Goal: Transaction & Acquisition: Purchase product/service

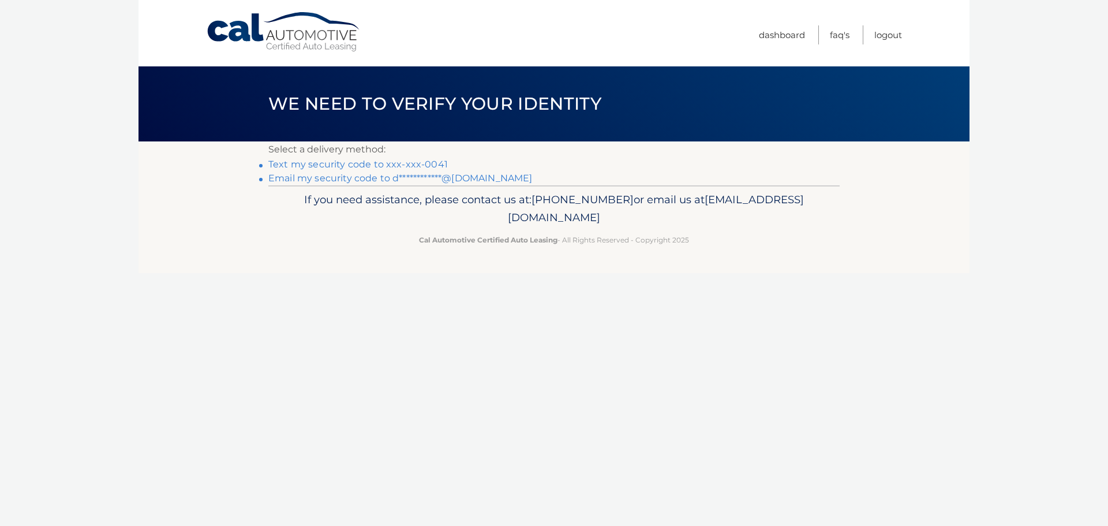
click at [386, 162] on link "Text my security code to xxx-xxx-0041" at bounding box center [358, 164] width 180 height 11
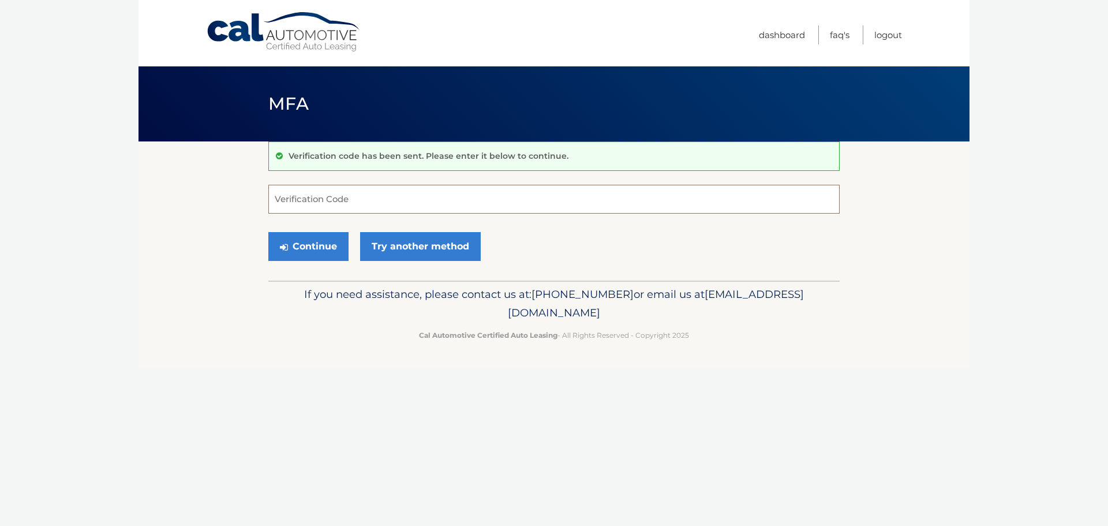
click at [368, 212] on input "Verification Code" at bounding box center [553, 199] width 571 height 29
type input "716670"
click at [318, 246] on button "Continue" at bounding box center [308, 246] width 80 height 29
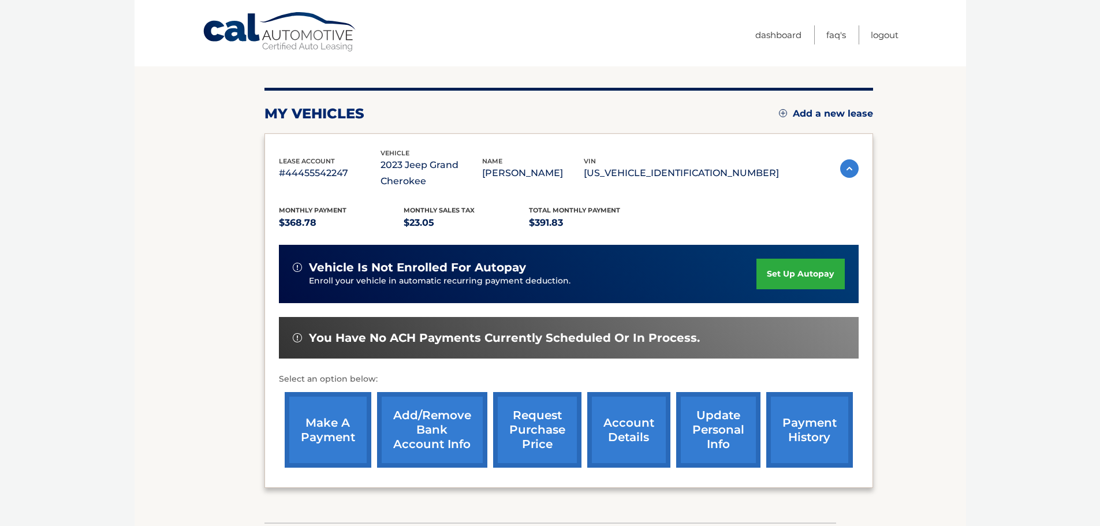
scroll to position [115, 0]
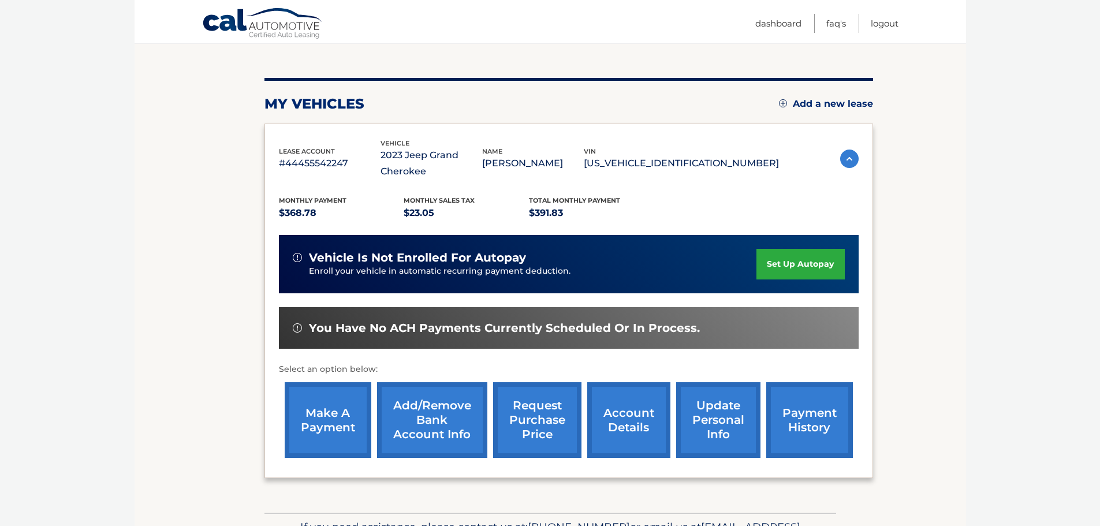
click at [353, 420] on link "make a payment" at bounding box center [328, 420] width 87 height 76
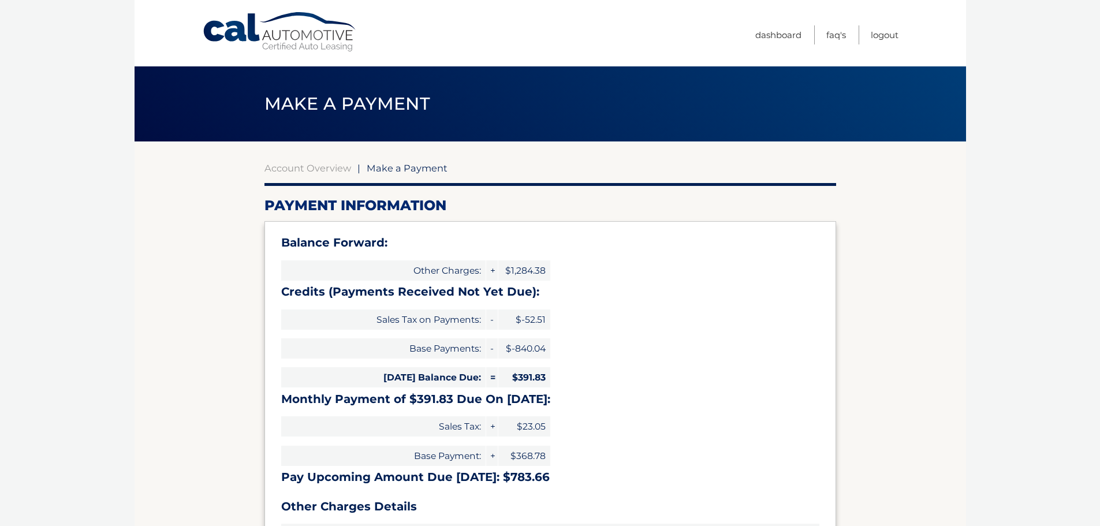
select select "YWUzNGI2OGYtNTkzYy00ZmEwLThkMjItZDgzZTM4ZGJmMDJk"
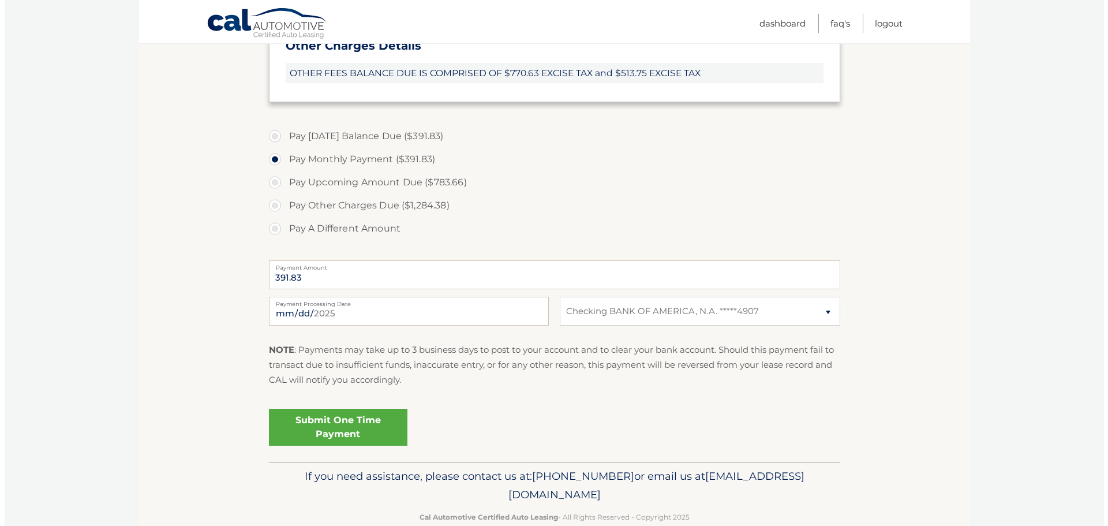
scroll to position [462, 0]
click at [357, 432] on link "Submit One Time Payment" at bounding box center [333, 426] width 139 height 37
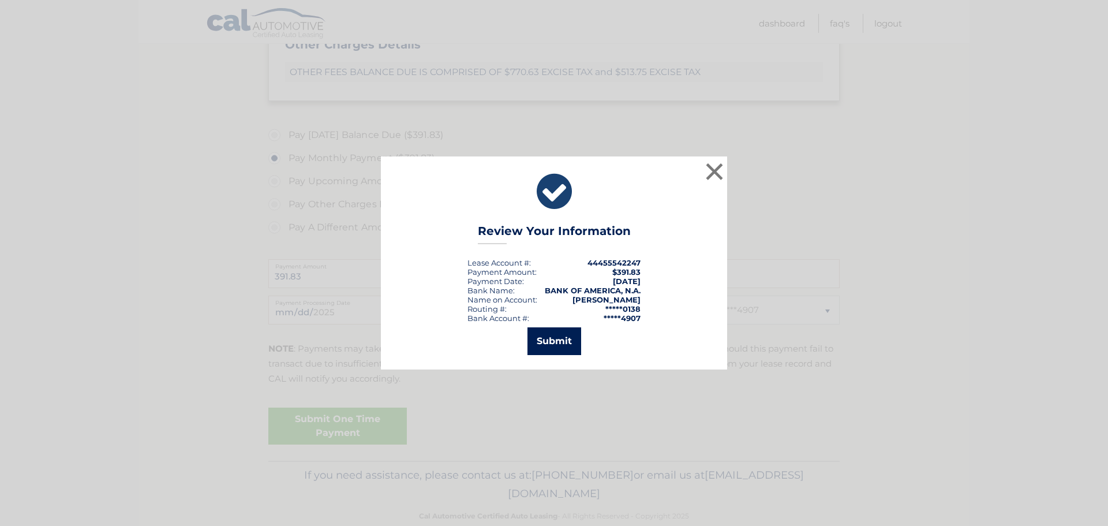
click at [543, 344] on button "Submit" at bounding box center [555, 341] width 54 height 28
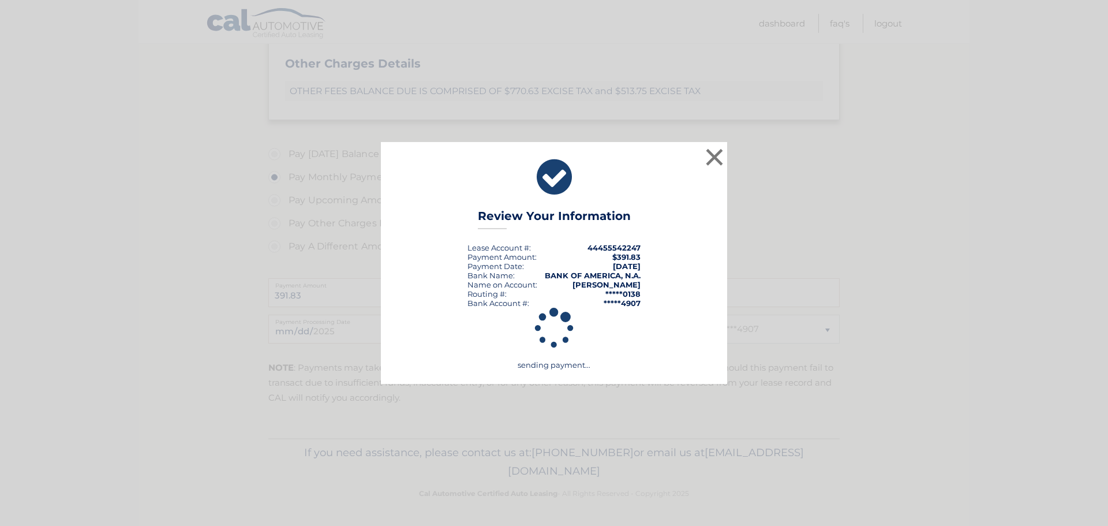
scroll to position [443, 0]
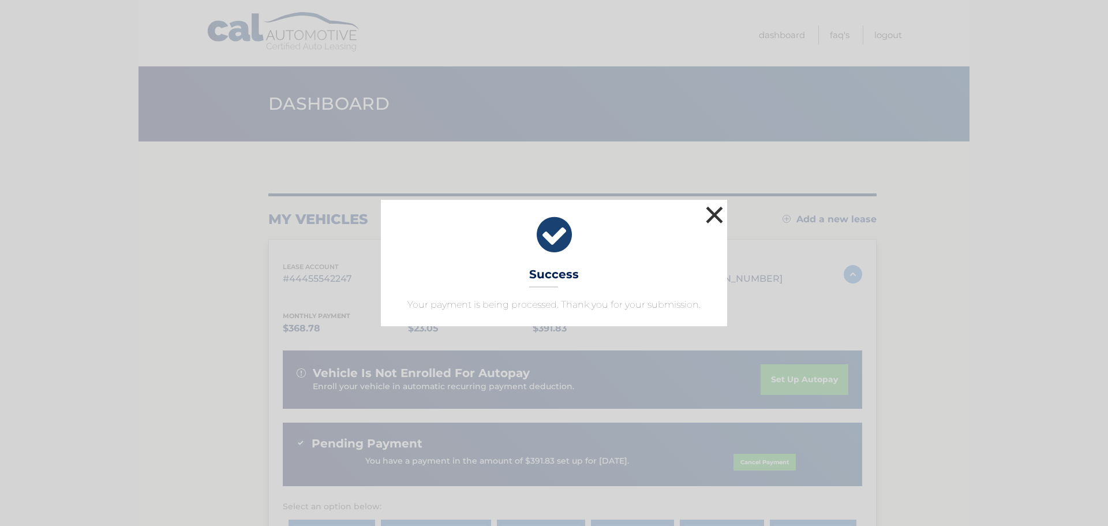
click at [714, 210] on button "×" at bounding box center [714, 214] width 23 height 23
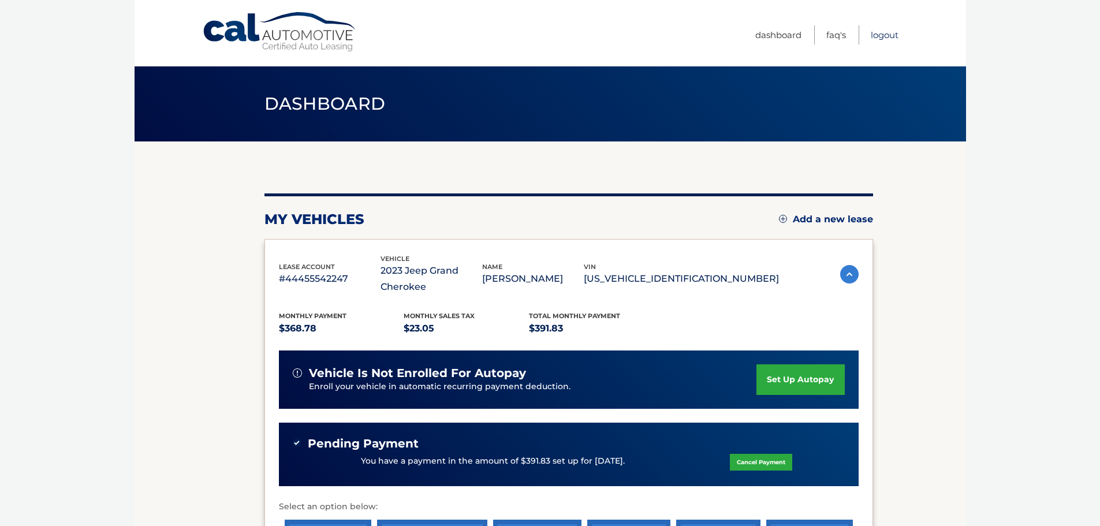
click at [881, 35] on link "Logout" at bounding box center [884, 34] width 28 height 19
